Goal: Transaction & Acquisition: Purchase product/service

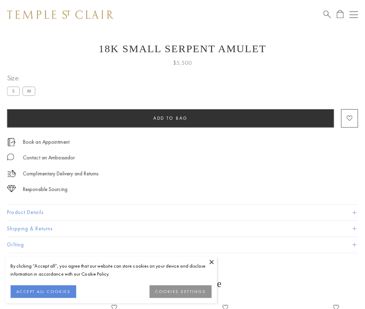
scroll to position [19, 0]
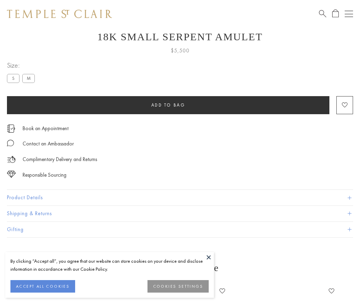
click at [168, 105] on span "Add to bag" at bounding box center [168, 105] width 34 height 6
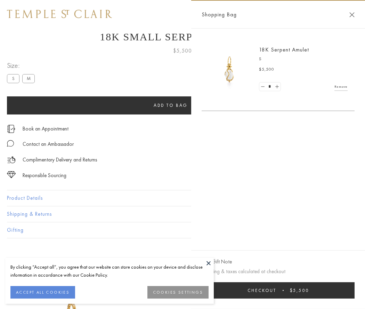
click at [278, 290] on button "Checkout $5,500" at bounding box center [278, 290] width 153 height 16
